Goal: Transaction & Acquisition: Purchase product/service

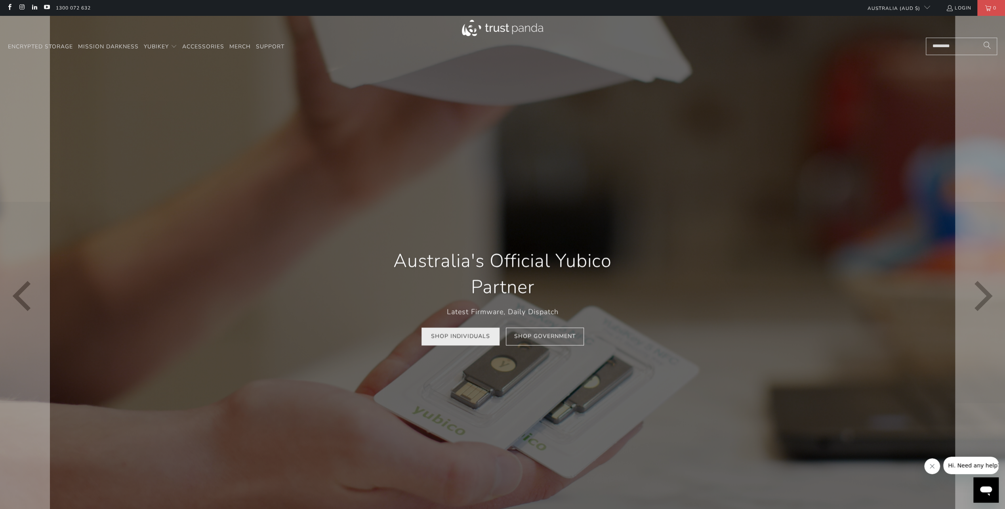
click at [463, 337] on link "Shop Individuals" at bounding box center [460, 336] width 78 height 18
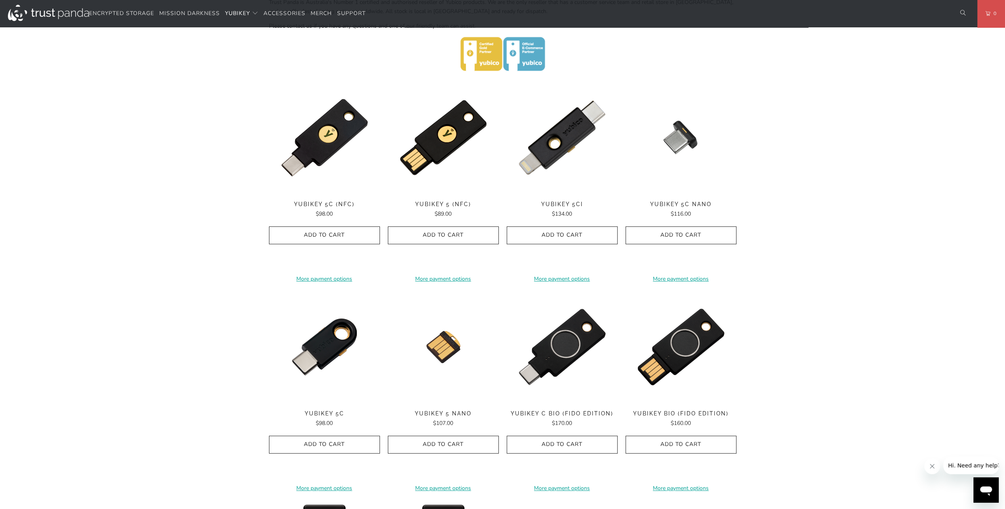
scroll to position [238, 0]
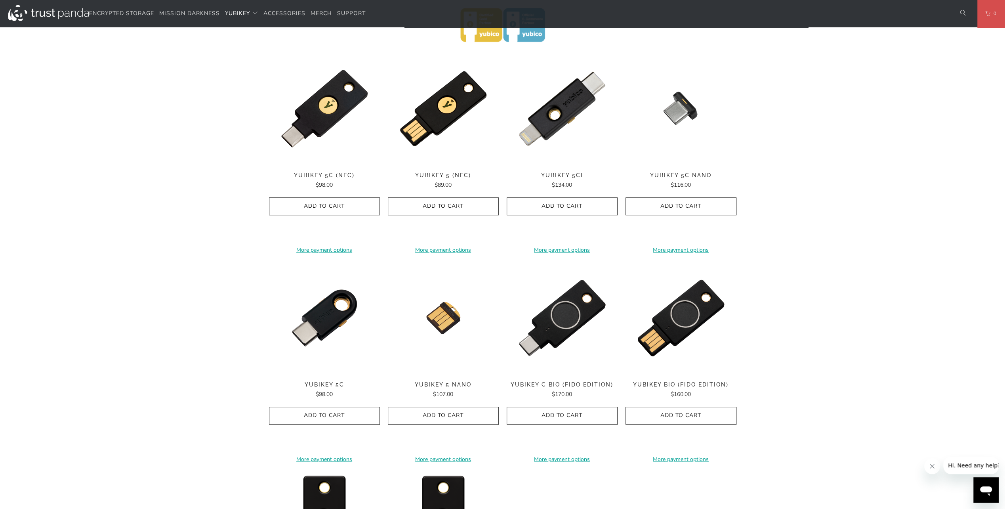
scroll to position [357, 0]
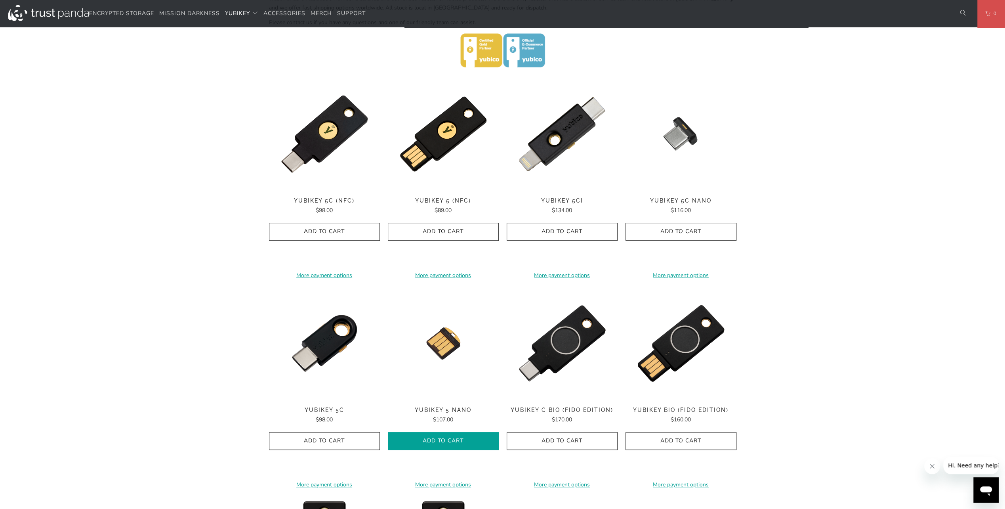
click at [421, 442] on span "Add to Cart" at bounding box center [443, 440] width 94 height 7
click at [337, 231] on span "Add to Cart" at bounding box center [324, 231] width 94 height 7
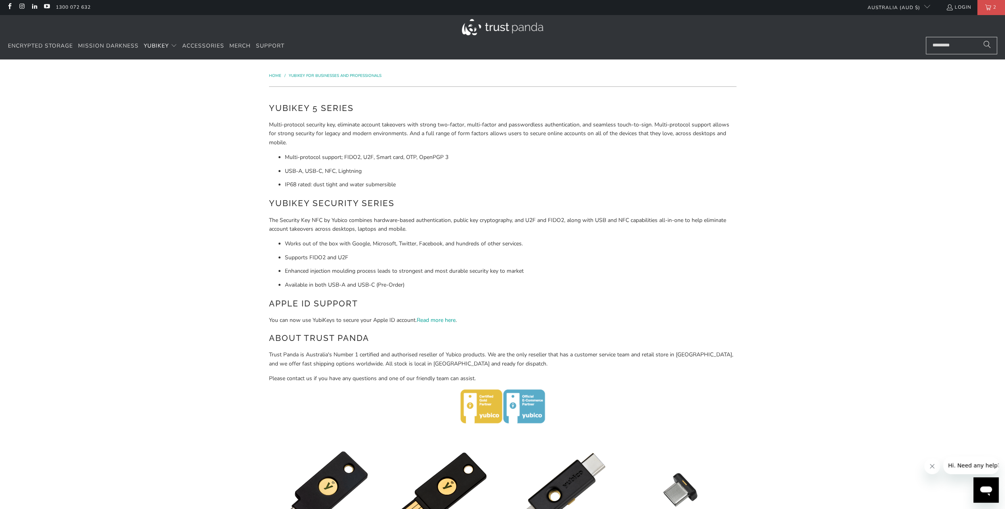
scroll to position [0, 0]
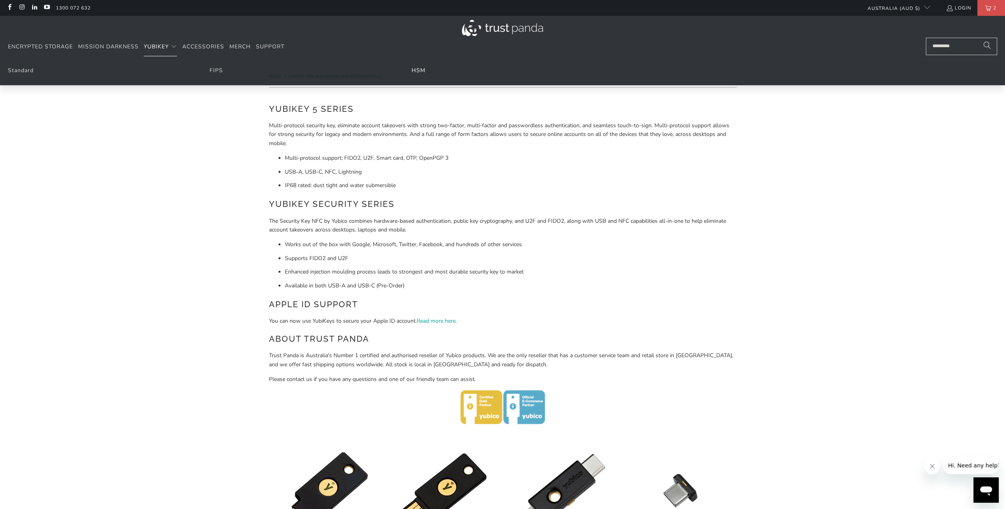
click at [420, 68] on link "HSM" at bounding box center [419, 71] width 14 height 8
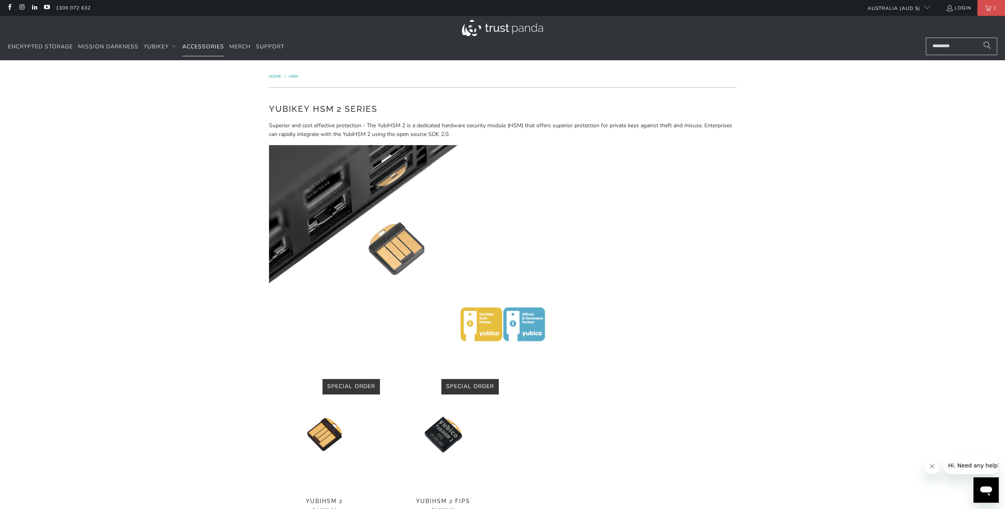
click at [206, 49] on span "Accessories" at bounding box center [203, 47] width 42 height 8
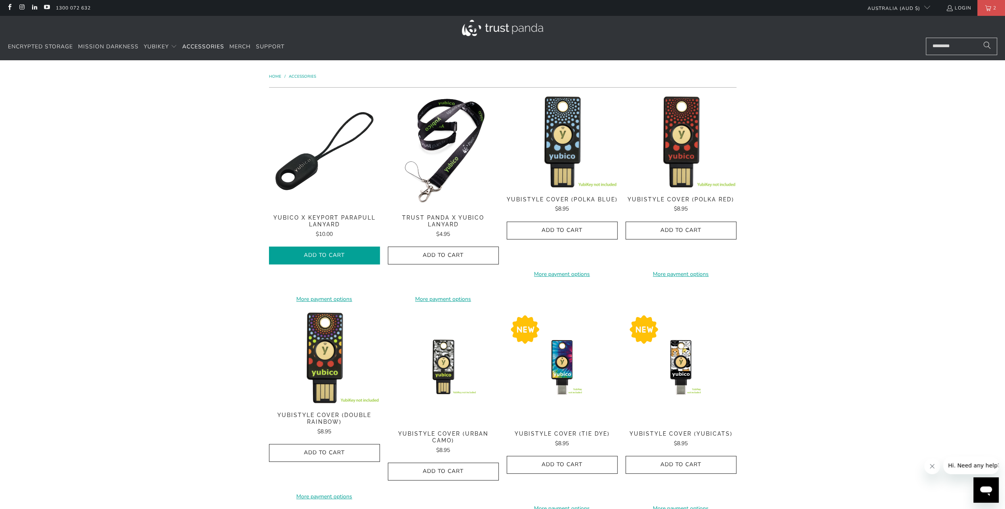
click at [304, 254] on span "Add to Cart" at bounding box center [324, 255] width 94 height 7
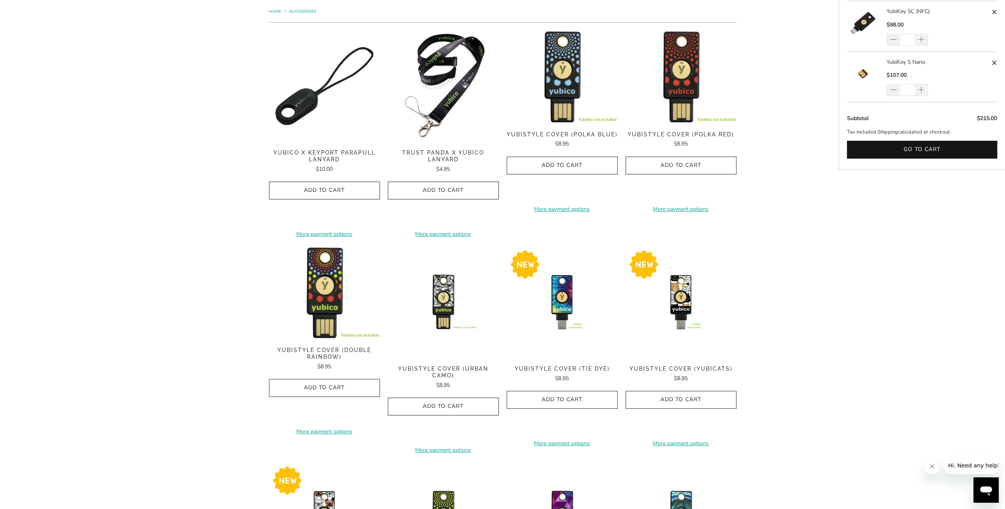
scroll to position [40, 0]
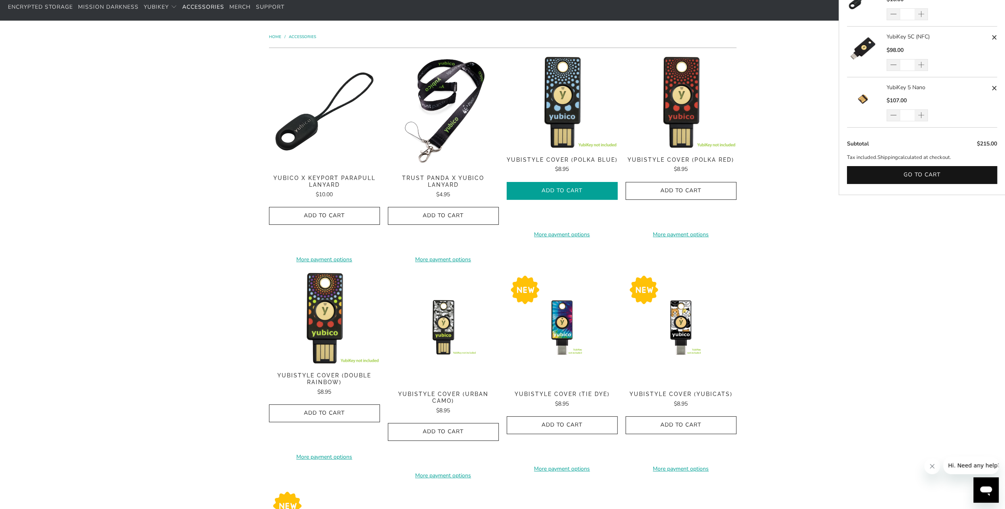
click at [570, 193] on span "Add to Cart" at bounding box center [562, 190] width 94 height 7
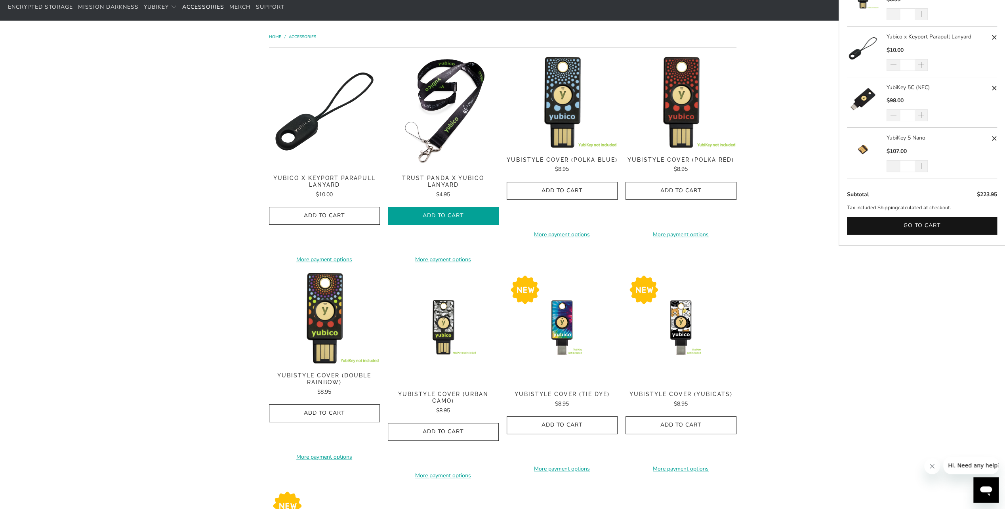
click at [449, 214] on icon "button" at bounding box center [443, 216] width 13 height 13
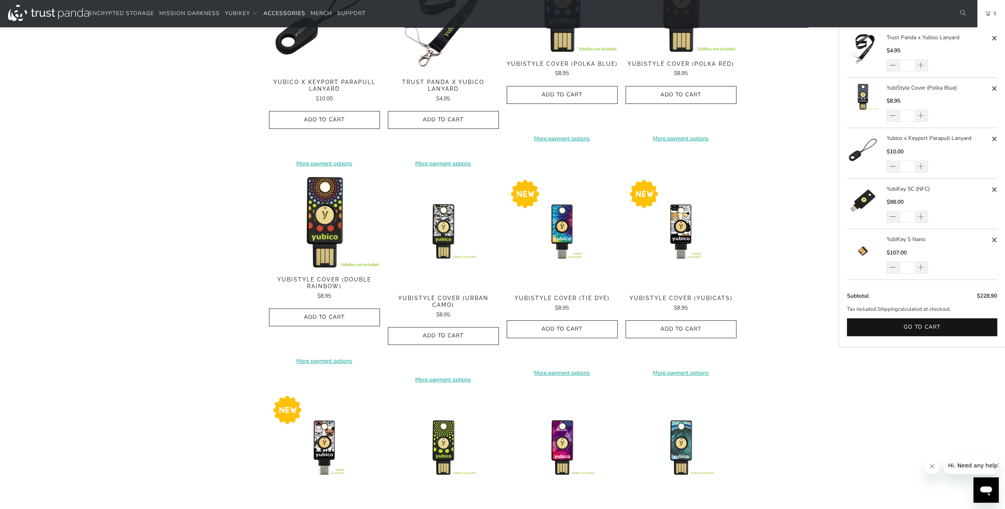
scroll to position [0, 0]
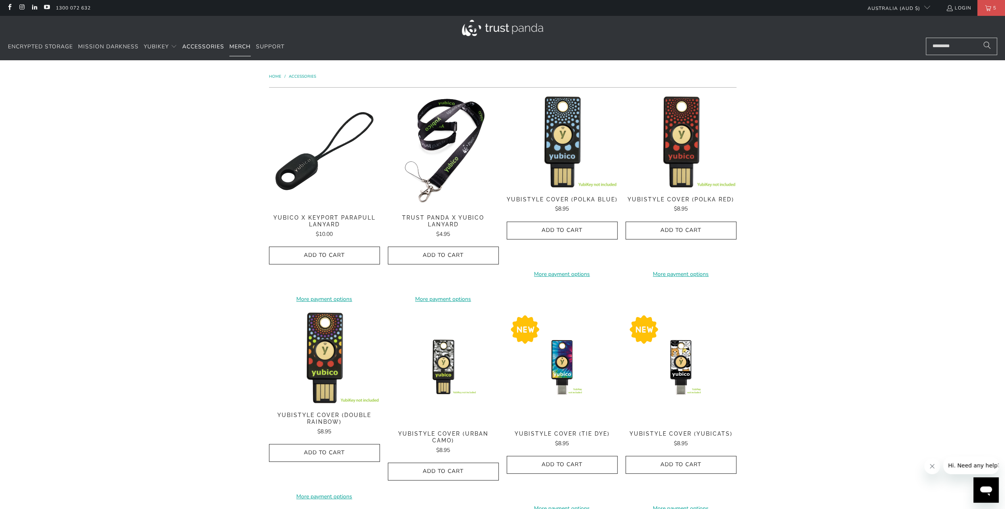
click at [238, 48] on span "Merch" at bounding box center [239, 47] width 21 height 8
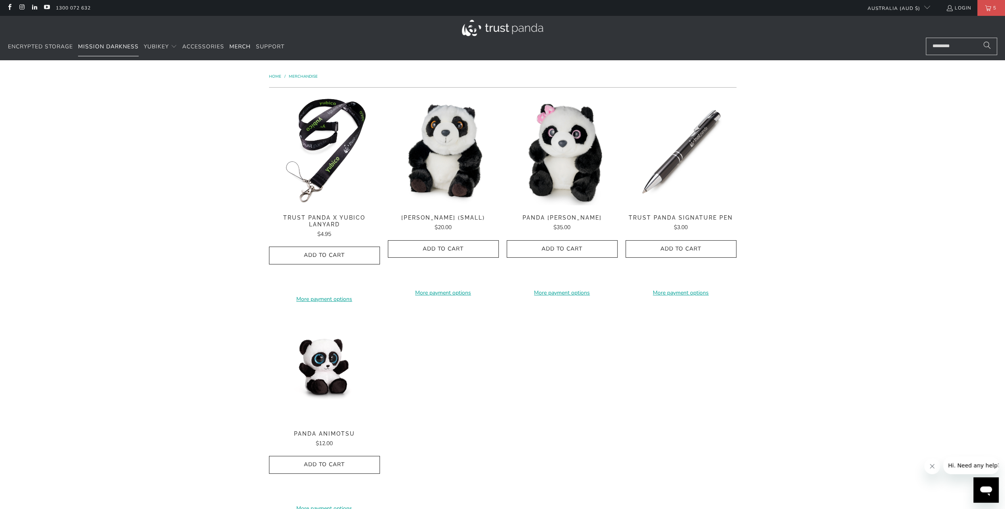
click at [85, 49] on span "Mission Darkness" at bounding box center [108, 47] width 61 height 8
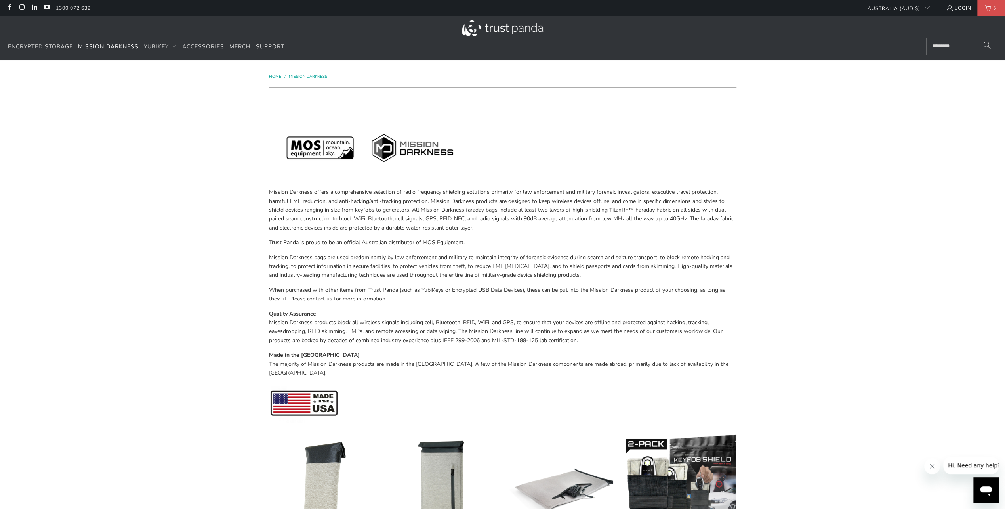
drag, startPoint x: 864, startPoint y: 373, endPoint x: 907, endPoint y: 162, distance: 216.0
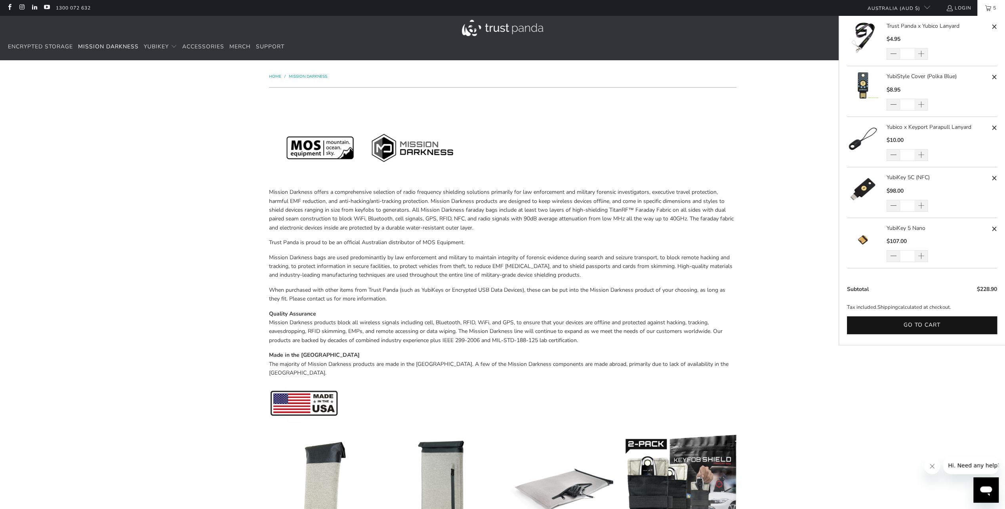
click at [991, 9] on span "5" at bounding box center [994, 8] width 7 height 16
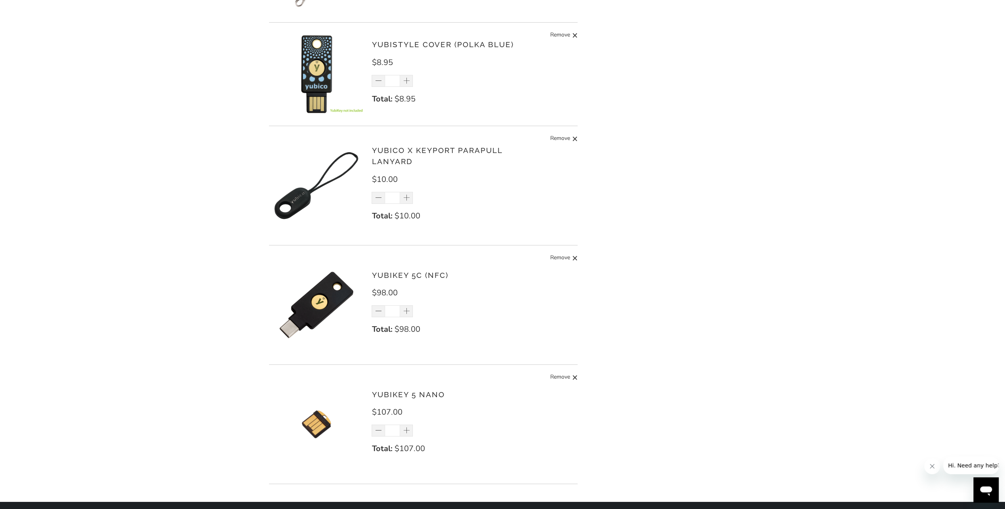
scroll to position [198, 0]
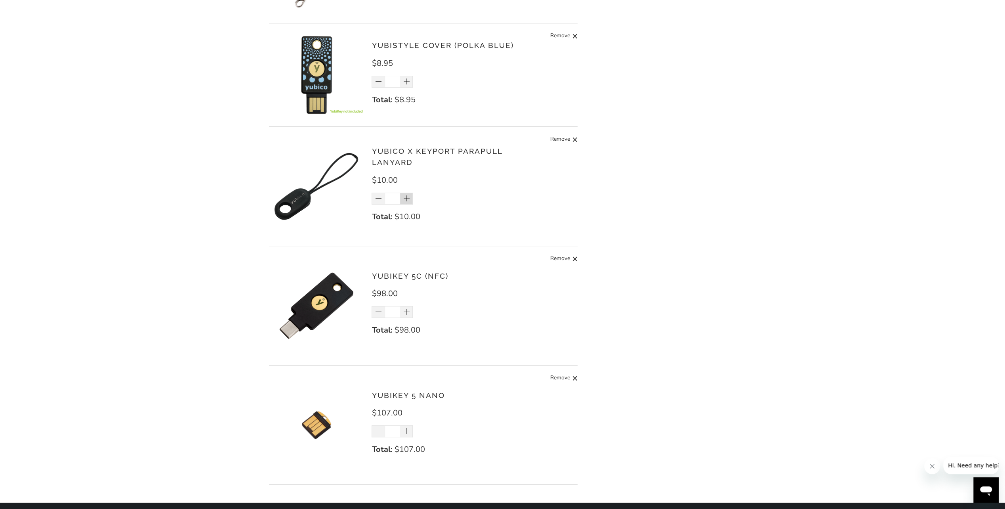
click at [410, 202] on span at bounding box center [407, 199] width 8 height 8
type input "*"
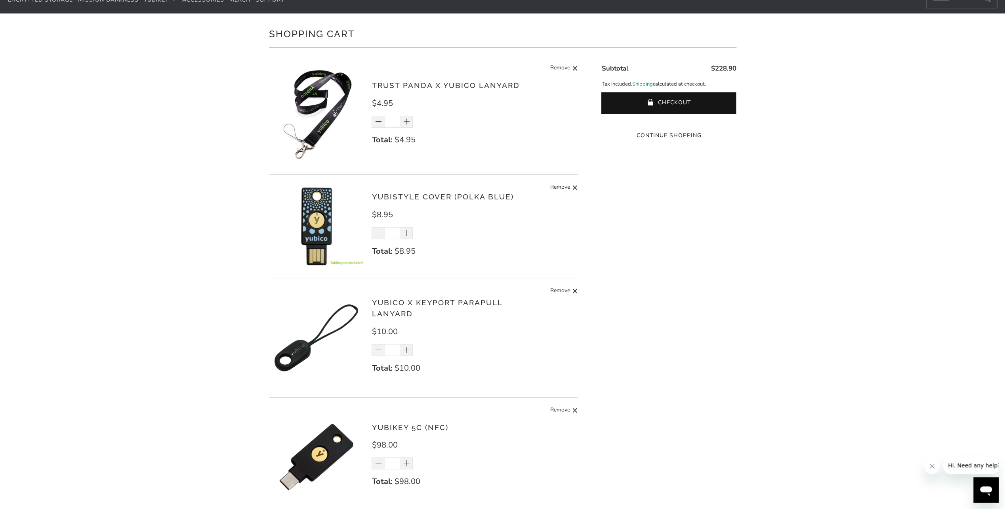
scroll to position [40, 0]
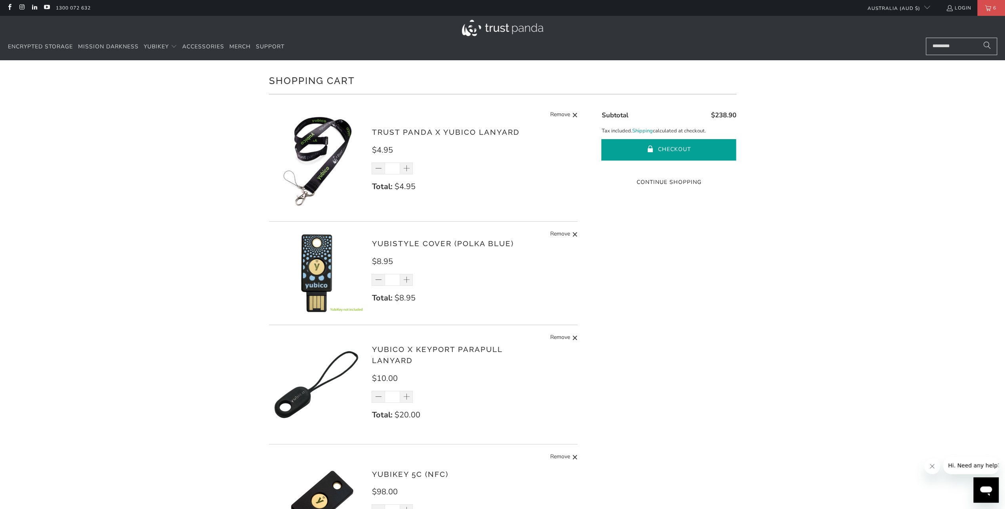
click at [665, 149] on button "Checkout" at bounding box center [668, 149] width 135 height 21
